Goal: Information Seeking & Learning: Learn about a topic

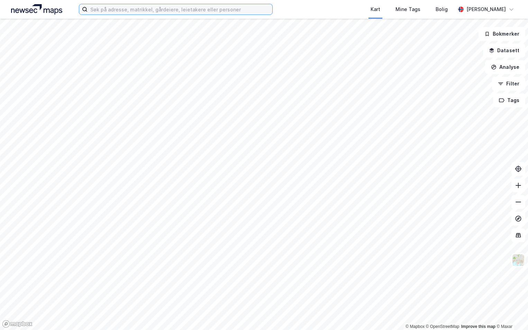
click at [110, 8] on input at bounding box center [180, 9] width 185 height 10
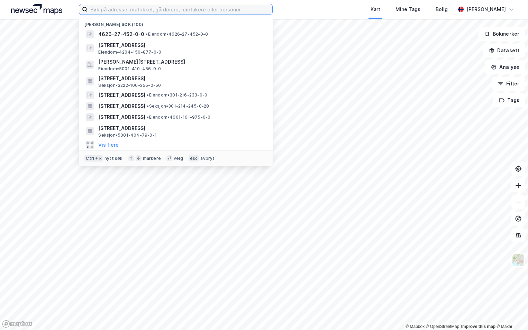
paste input "3216-133/117/0/0"
type input "3216-133/117/0/0"
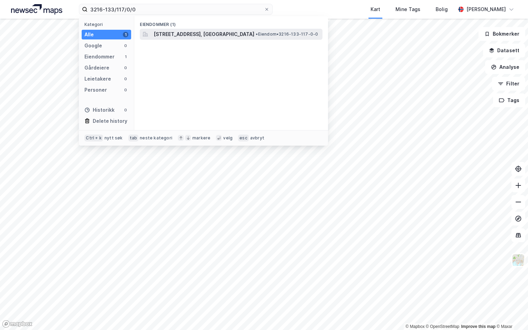
click at [160, 32] on span "[STREET_ADDRESS], [GEOGRAPHIC_DATA]" at bounding box center [204, 34] width 101 height 8
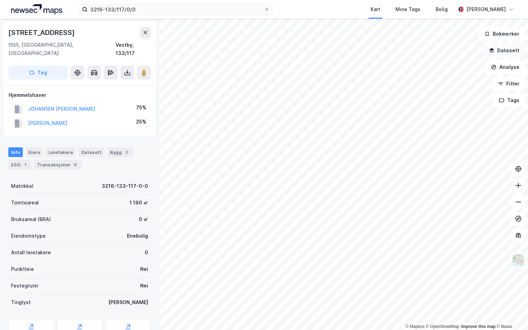
click at [508, 48] on button "Datasett" at bounding box center [504, 51] width 42 height 14
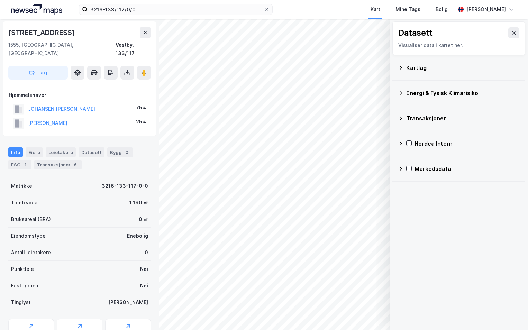
click at [409, 71] on div "Kartlag" at bounding box center [462, 68] width 113 height 8
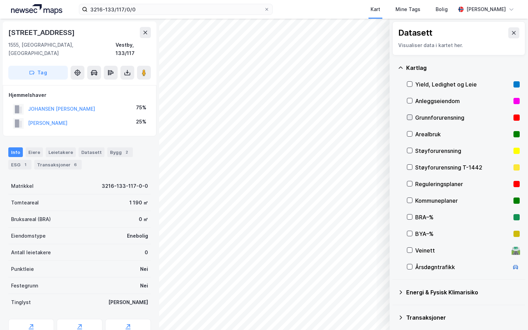
click at [408, 118] on icon at bounding box center [409, 117] width 5 height 5
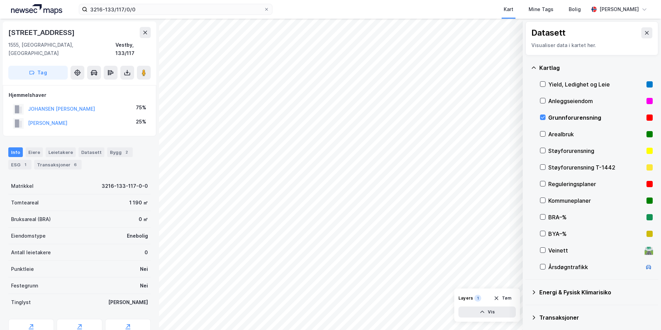
scroll to position [54, 0]
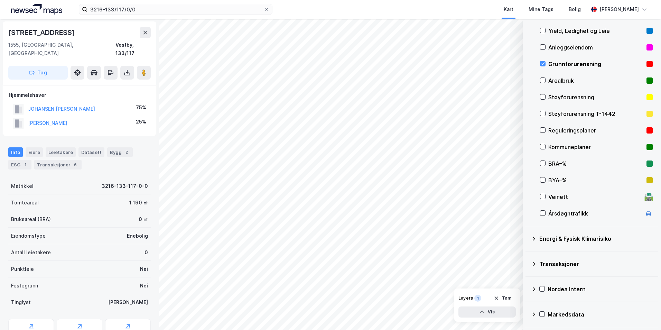
click at [527, 237] on icon at bounding box center [534, 239] width 6 height 6
click at [527, 255] on icon at bounding box center [551, 255] width 5 height 5
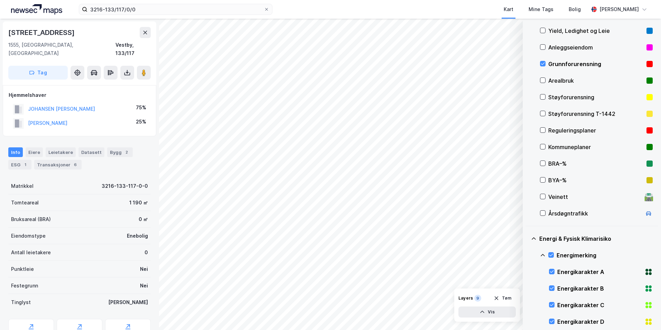
click at [527, 253] on icon at bounding box center [543, 256] width 6 height 6
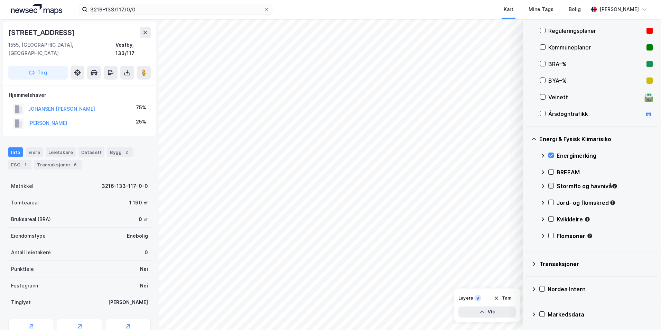
click at [527, 187] on icon at bounding box center [551, 185] width 5 height 5
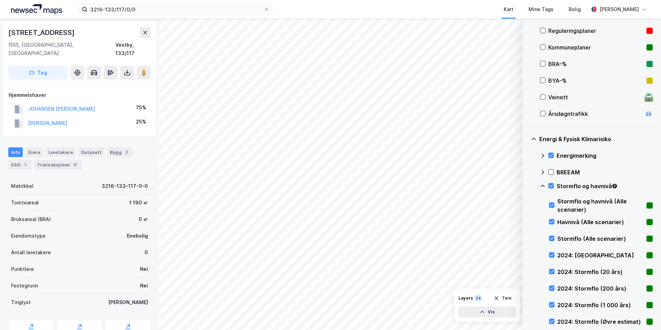
click at [527, 186] on icon at bounding box center [543, 186] width 6 height 6
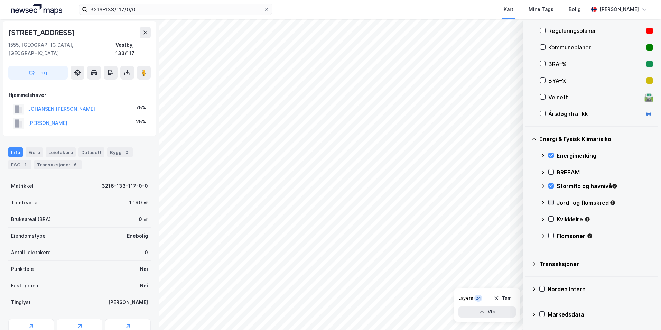
click at [527, 202] on icon at bounding box center [551, 202] width 5 height 5
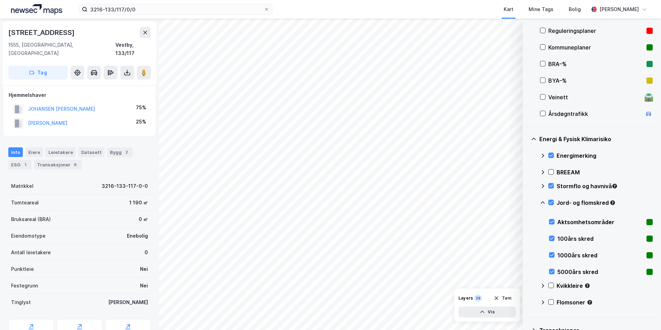
click at [527, 202] on icon at bounding box center [543, 202] width 4 height 2
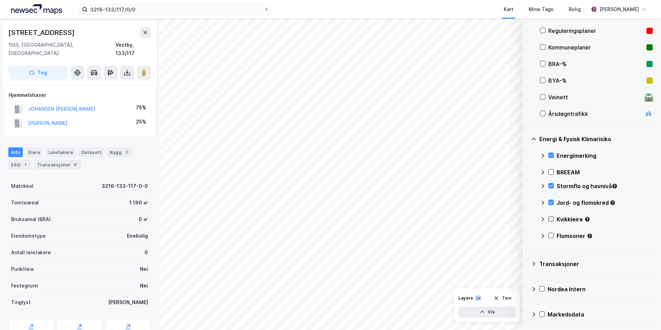
click at [527, 219] on icon at bounding box center [551, 219] width 5 height 5
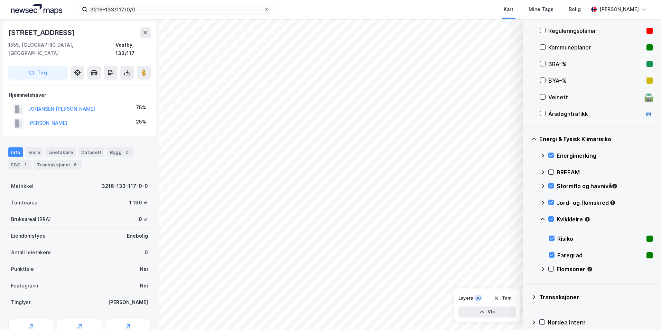
click at [527, 220] on icon at bounding box center [543, 220] width 6 height 6
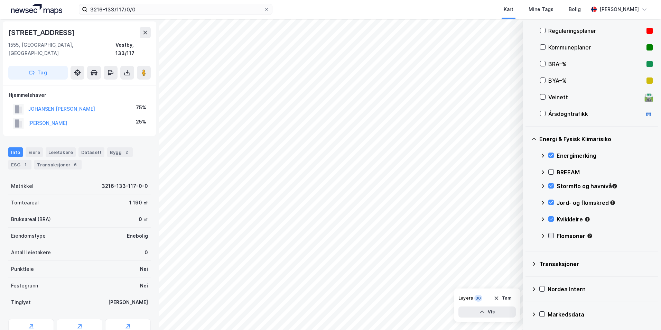
click at [527, 235] on icon at bounding box center [551, 235] width 5 height 5
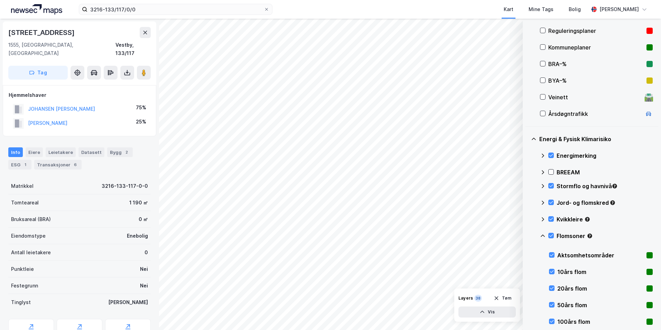
click at [527, 235] on icon at bounding box center [543, 236] width 6 height 6
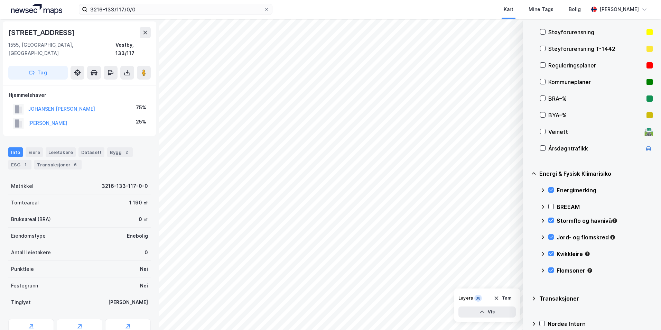
scroll to position [84, 0]
